Goal: Task Accomplishment & Management: Use online tool/utility

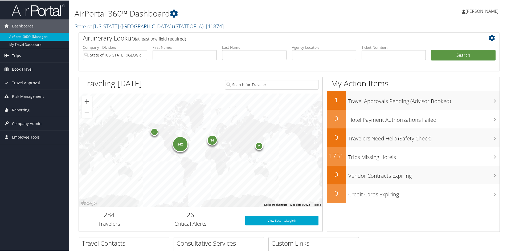
click at [14, 68] on span "Book Travel" at bounding box center [22, 68] width 20 height 13
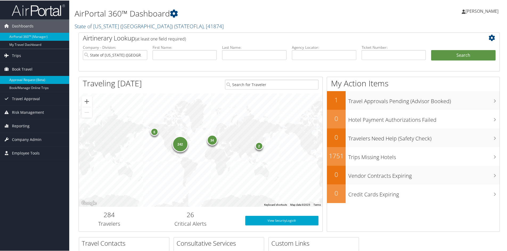
click at [25, 79] on link "Approval Request (Beta)" at bounding box center [34, 79] width 69 height 8
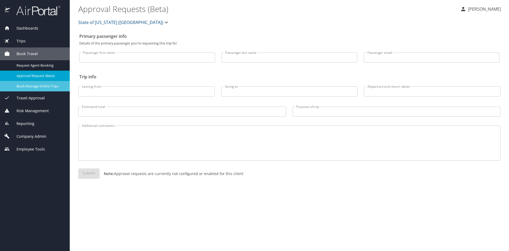
click at [31, 88] on span "Book/Manage Online Trips" at bounding box center [40, 86] width 47 height 5
